Goal: Task Accomplishment & Management: Complete application form

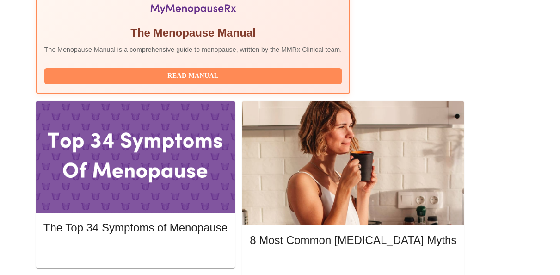
scroll to position [376, 0]
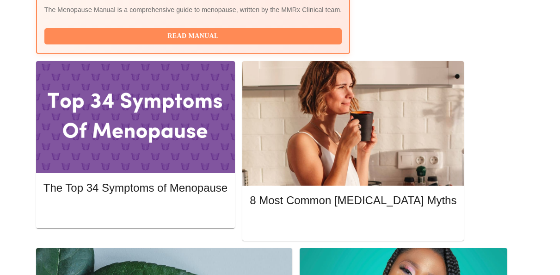
scroll to position [405, 0]
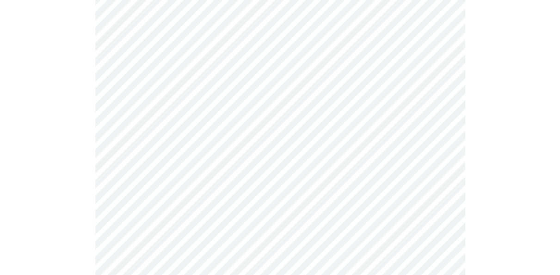
scroll to position [2501, 0]
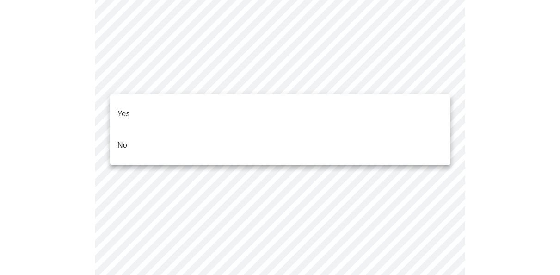
click at [418, 130] on li "No" at bounding box center [280, 145] width 340 height 31
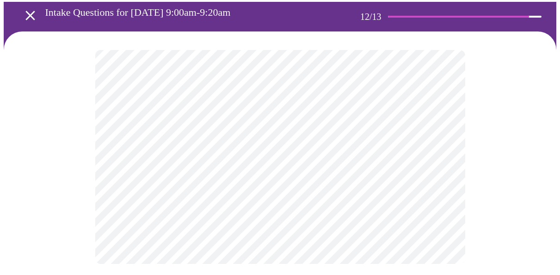
scroll to position [51, 0]
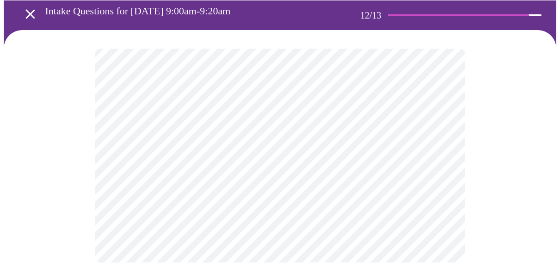
click at [443, 156] on body "MyMenopauseRx Appointments Messaging Labs Uploads Medications Community Refer a…" at bounding box center [280, 117] width 553 height 328
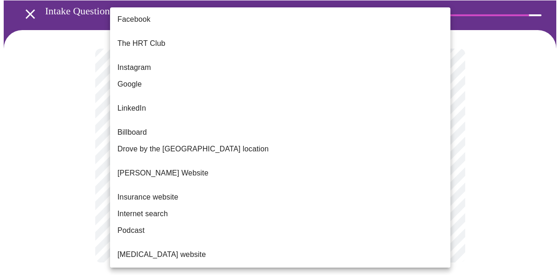
scroll to position [130, 0]
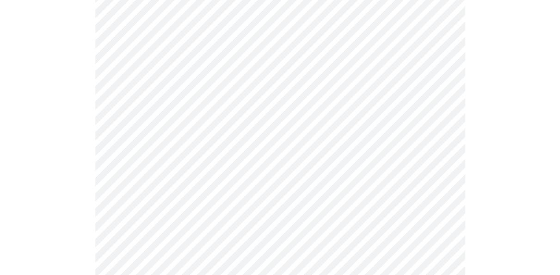
scroll to position [428, 0]
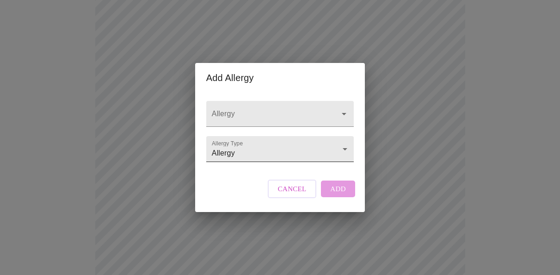
click at [346, 149] on body "MyMenopauseRx Appointments Messaging Labs Uploads Medications Community Refer a…" at bounding box center [280, 24] width 553 height 896
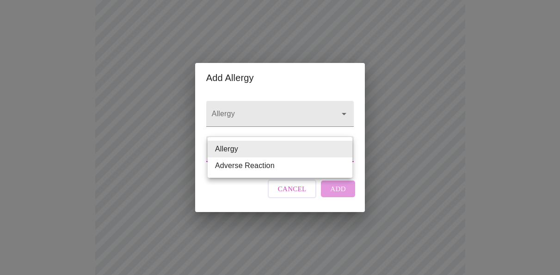
click at [327, 147] on li "Allergy" at bounding box center [280, 149] width 145 height 17
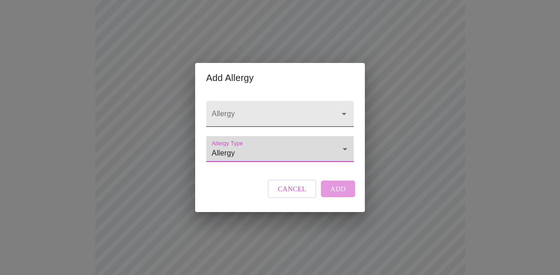
click at [345, 108] on icon "Open" at bounding box center [344, 113] width 11 height 11
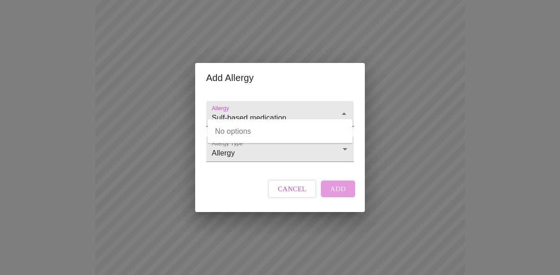
type input "Sulf-based medication."
click at [357, 132] on div "Allergy Sulf-based medication. Allergy Type Allergy Allergy Cancel Add" at bounding box center [280, 152] width 170 height 119
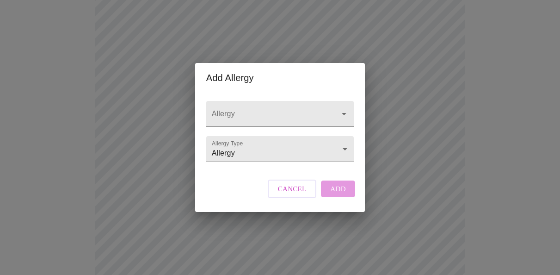
click at [306, 195] on span "Cancel" at bounding box center [292, 189] width 29 height 12
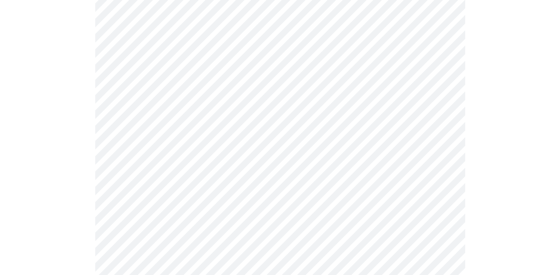
scroll to position [448, 0]
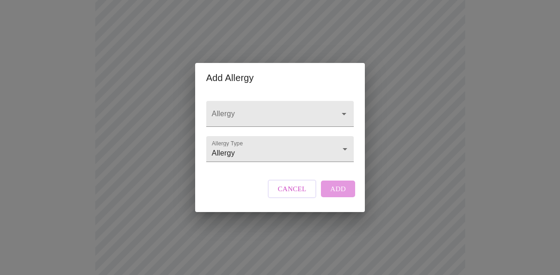
click at [303, 195] on span "Cancel" at bounding box center [292, 189] width 29 height 12
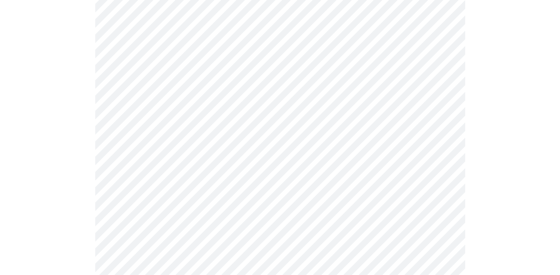
scroll to position [486, 0]
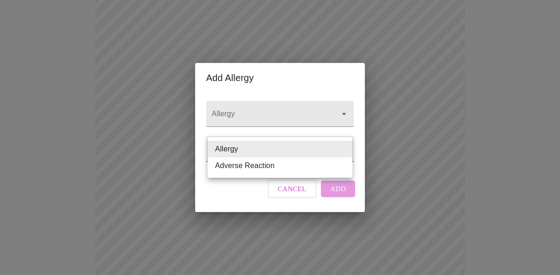
click at [337, 167] on li "Adverse Reaction" at bounding box center [280, 165] width 145 height 17
type input "Adverse Reaction"
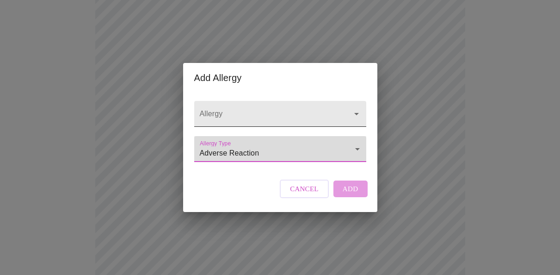
click at [355, 113] on icon "Open" at bounding box center [356, 114] width 5 height 2
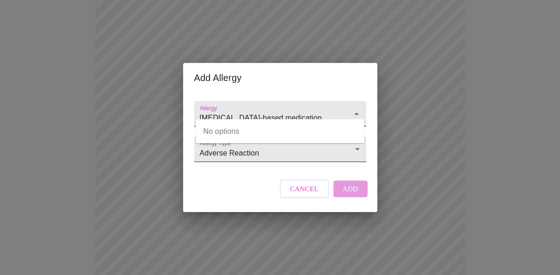
type input "Sulfa-based medication."
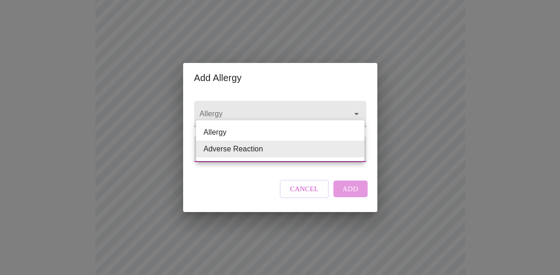
click at [345, 130] on li "Allergy" at bounding box center [280, 132] width 168 height 17
type input "Allergy"
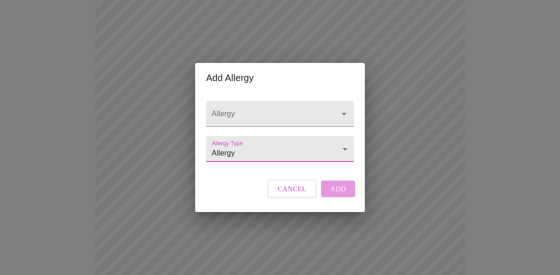
click at [303, 195] on span "Cancel" at bounding box center [292, 189] width 29 height 12
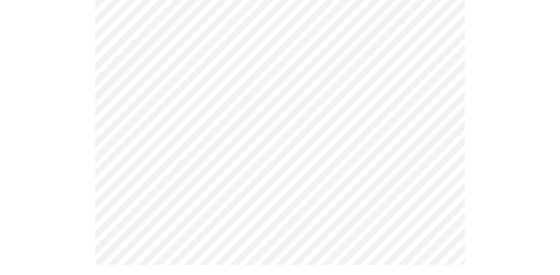
scroll to position [622, 0]
